Goal: Check status: Check status

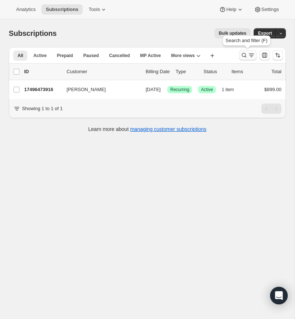
click at [242, 54] on icon "Search and filter results" at bounding box center [244, 55] width 5 height 5
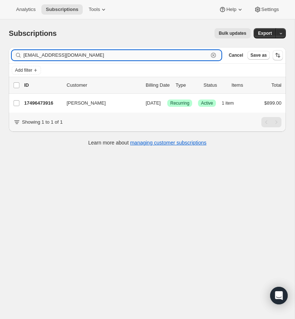
drag, startPoint x: 213, startPoint y: 54, endPoint x: 122, endPoint y: 55, distance: 90.7
click at [212, 54] on icon "button" at bounding box center [213, 55] width 7 height 7
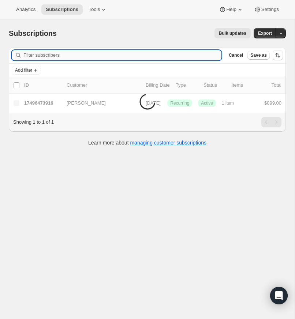
paste input "[EMAIL_ADDRESS][DOMAIN_NAME]"
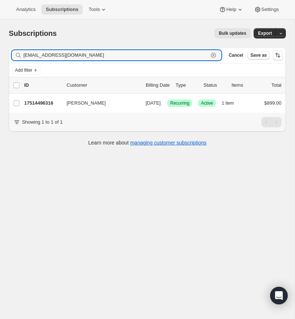
type input "[EMAIL_ADDRESS][DOMAIN_NAME]"
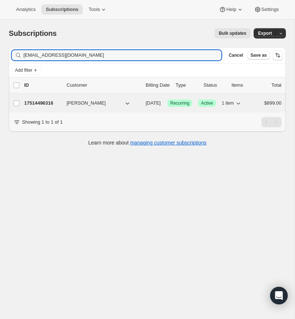
click at [46, 101] on p "17514496316" at bounding box center [42, 103] width 37 height 7
